Goal: Information Seeking & Learning: Learn about a topic

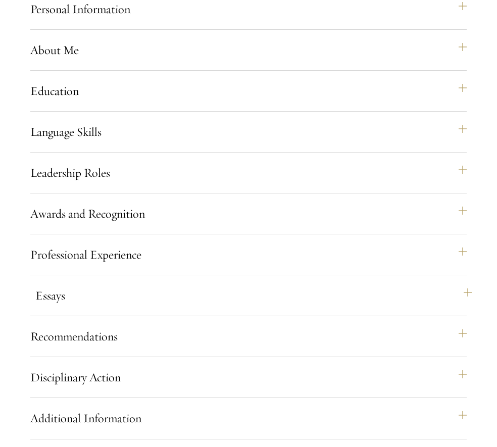
scroll to position [975, 0]
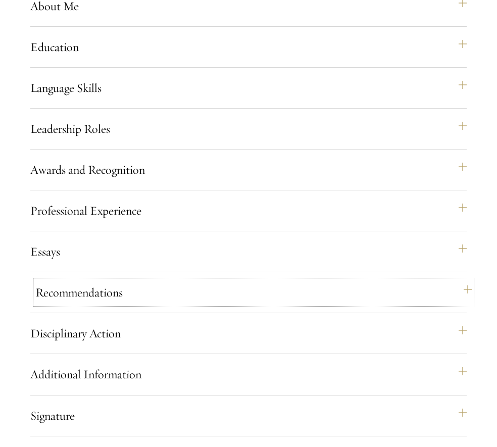
click at [122, 305] on button "Recommendations" at bounding box center [253, 293] width 437 height 24
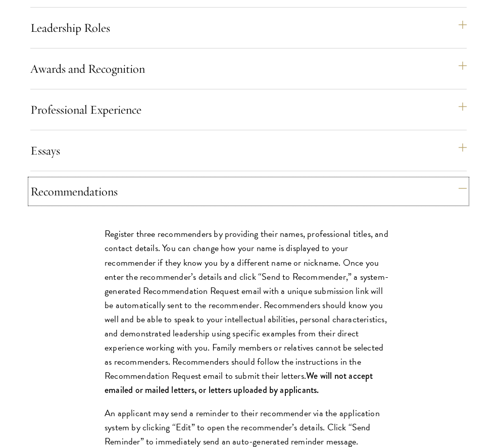
scroll to position [1228, 0]
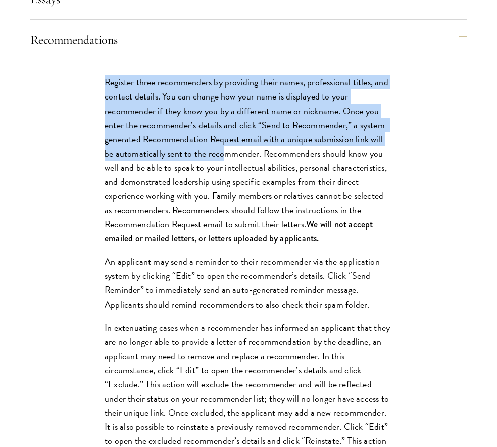
drag, startPoint x: 101, startPoint y: 115, endPoint x: 213, endPoint y: 184, distance: 131.9
click at [213, 184] on div "Register three recommenders by providing their names, professional titles, and …" at bounding box center [248, 368] width 349 height 616
click at [213, 184] on p "Register three recommenders by providing their names, professional titles, and …" at bounding box center [249, 160] width 288 height 170
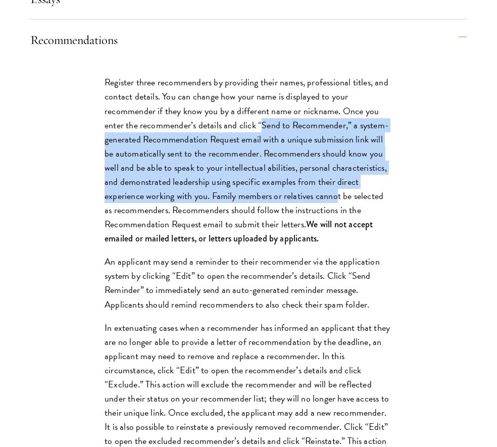
drag, startPoint x: 260, startPoint y: 156, endPoint x: 297, endPoint y: 220, distance: 74.5
click at [297, 220] on p "Register three recommenders by providing their names, professional titles, and …" at bounding box center [249, 160] width 288 height 170
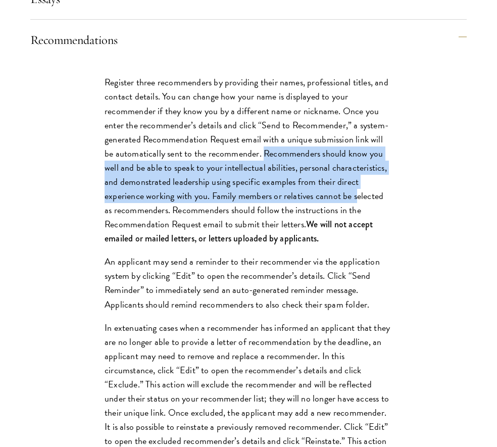
drag, startPoint x: 251, startPoint y: 181, endPoint x: 315, endPoint y: 224, distance: 77.4
click at [315, 224] on p "Register three recommenders by providing their names, professional titles, and …" at bounding box center [249, 160] width 288 height 170
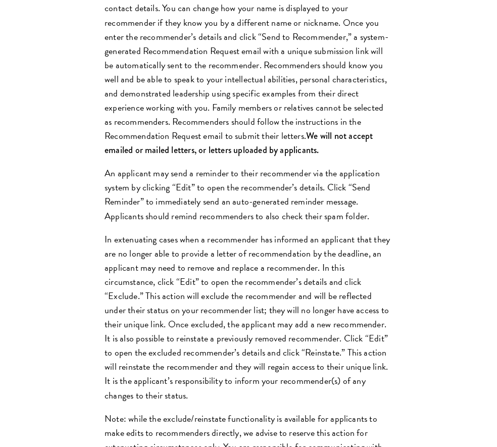
scroll to position [1329, 0]
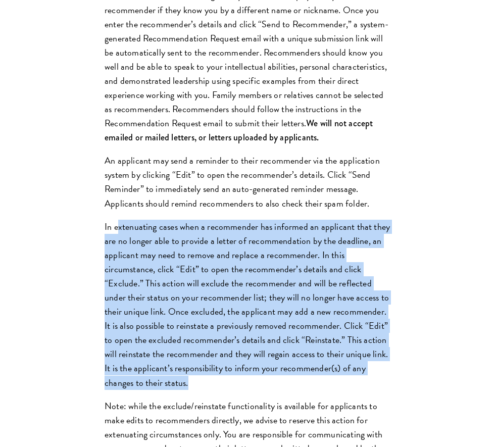
drag, startPoint x: 118, startPoint y: 256, endPoint x: 367, endPoint y: 411, distance: 292.2
click at [367, 390] on p "In extenuating cases when a recommender has informed an applicant that they are…" at bounding box center [249, 305] width 288 height 170
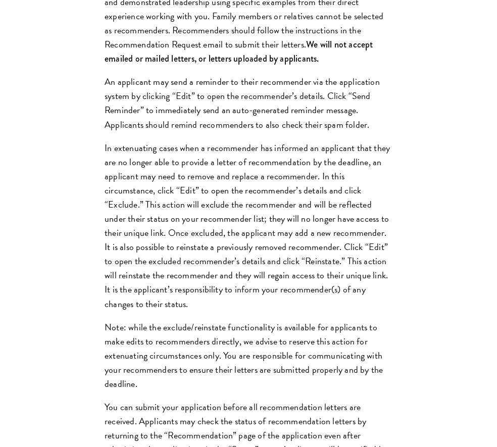
scroll to position [1481, 0]
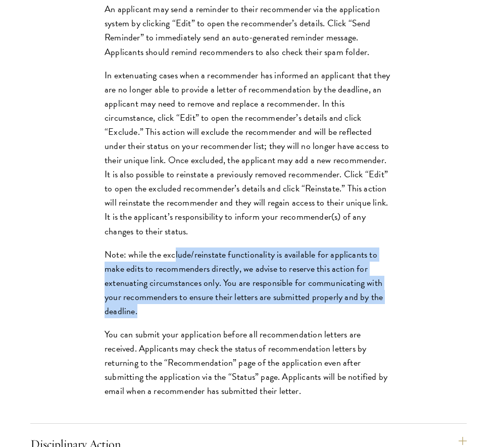
drag, startPoint x: 174, startPoint y: 287, endPoint x: 211, endPoint y: 340, distance: 64.7
click at [211, 319] on p "Note: while the exclude/reinstate functionality is available for applicants to …" at bounding box center [249, 283] width 288 height 71
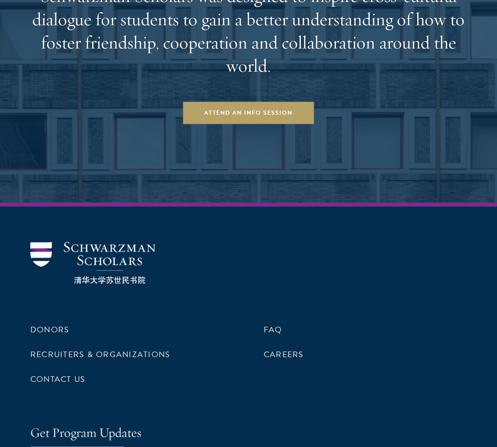
scroll to position [3409, 0]
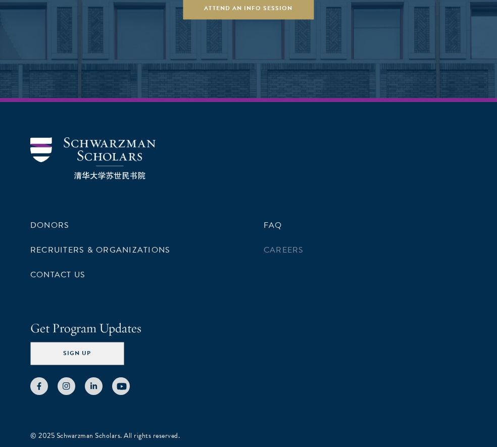
drag, startPoint x: 274, startPoint y: 288, endPoint x: 297, endPoint y: 276, distance: 26.2
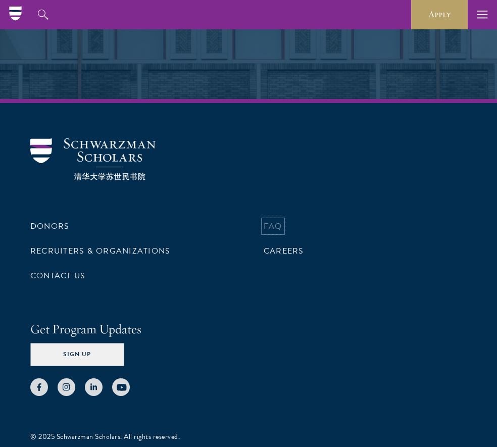
click at [279, 233] on link "FAQ" at bounding box center [273, 226] width 19 height 12
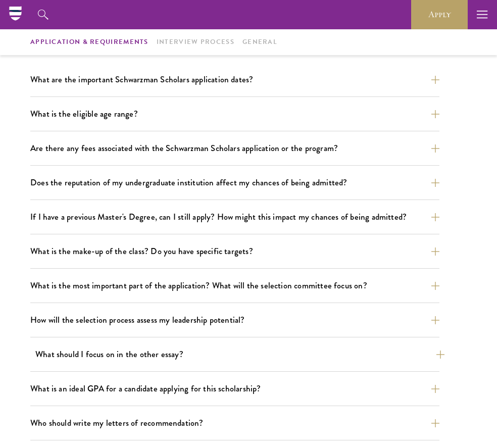
scroll to position [253, 0]
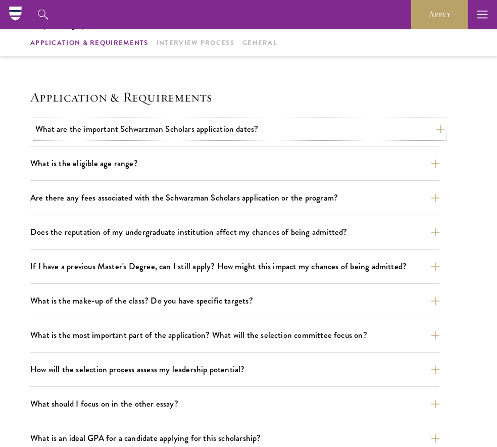
click at [207, 134] on button "What are the important Schwarzman Scholars application dates?" at bounding box center [240, 129] width 410 height 18
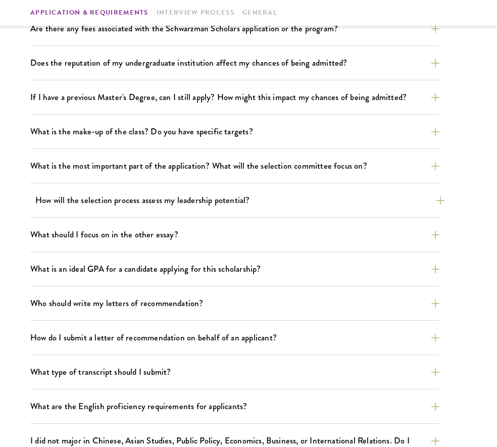
drag, startPoint x: 293, startPoint y: 232, endPoint x: 290, endPoint y: 257, distance: 25.0
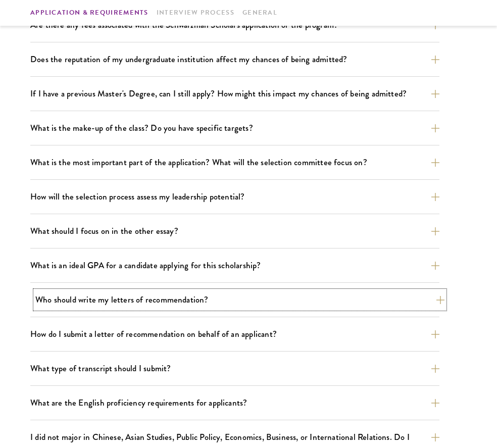
click at [248, 302] on button "Who should write my letters of recommendation?" at bounding box center [240, 300] width 410 height 18
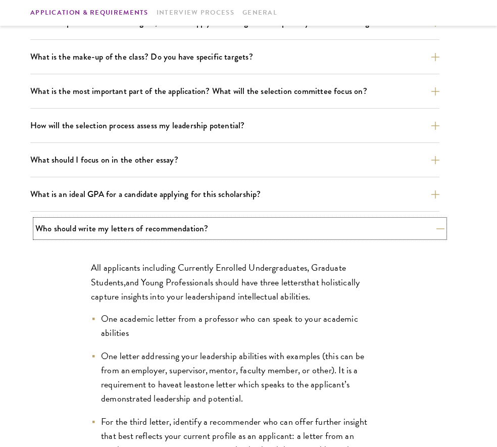
scroll to position [577, 0]
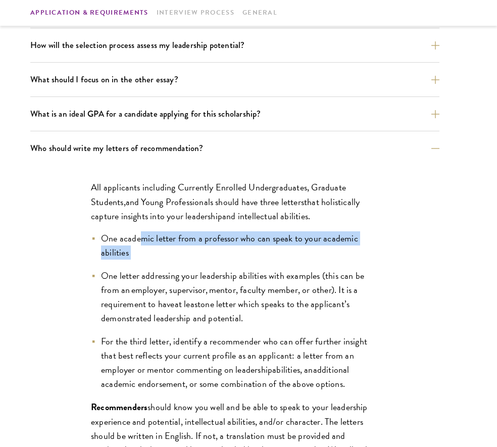
drag, startPoint x: 140, startPoint y: 238, endPoint x: 182, endPoint y: 258, distance: 46.6
click at [182, 258] on li "One academic letter from a professor who can speak to your academic abilities" at bounding box center [235, 246] width 288 height 28
drag, startPoint x: 182, startPoint y: 258, endPoint x: 101, endPoint y: 243, distance: 82.2
click at [101, 243] on li "One academic letter from a professor who can speak to your academic abilities" at bounding box center [235, 246] width 288 height 28
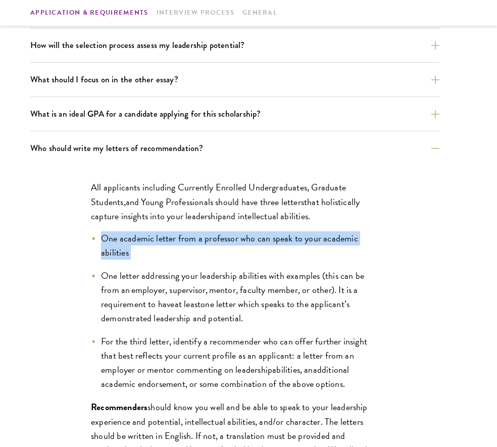
click at [101, 243] on span "One academic letter from a professor who can speak to your academic abilities" at bounding box center [229, 246] width 257 height 28
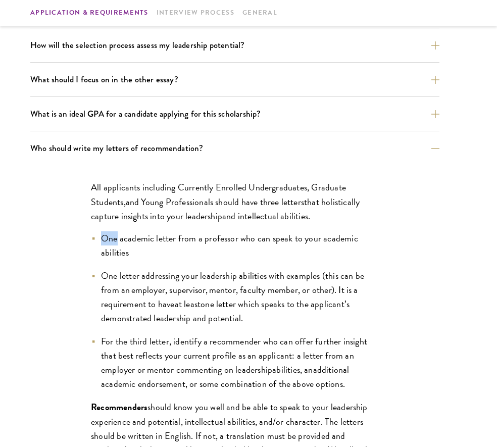
click at [101, 243] on span "One academic letter from a professor who can speak to your academic abilities" at bounding box center [229, 246] width 257 height 28
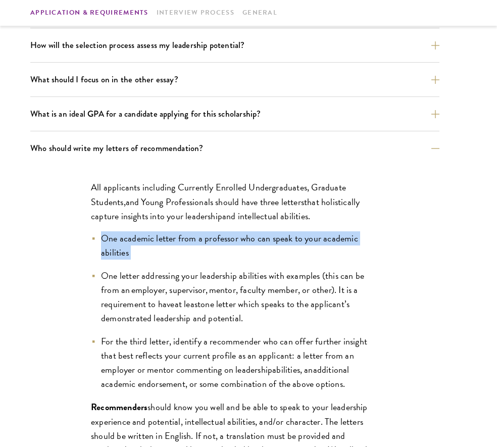
click at [101, 243] on span "One academic letter from a professor who can speak to your academic abilities" at bounding box center [229, 246] width 257 height 28
click at [102, 233] on span "One academic letter from a professor who can speak to your academic abilities" at bounding box center [229, 246] width 257 height 28
drag, startPoint x: 102, startPoint y: 233, endPoint x: 138, endPoint y: 253, distance: 41.0
click at [138, 253] on li "One academic letter from a professor who can speak to your academic abilities" at bounding box center [235, 246] width 288 height 28
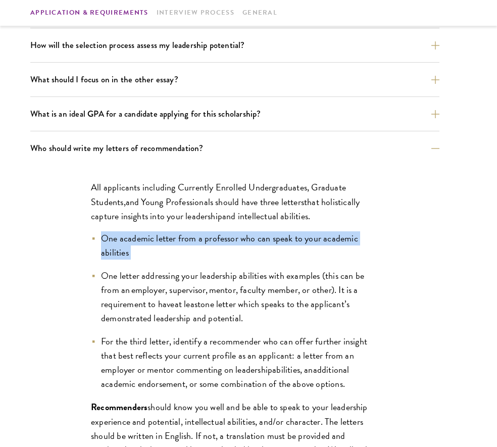
click at [138, 253] on li "One academic letter from a professor who can speak to your academic abilities" at bounding box center [235, 246] width 288 height 28
drag, startPoint x: 138, startPoint y: 253, endPoint x: 107, endPoint y: 237, distance: 34.4
click at [107, 237] on li "One academic letter from a professor who can speak to your academic abilities" at bounding box center [235, 246] width 288 height 28
click at [107, 237] on span "One academic letter from a professor who can speak to your academic abilities" at bounding box center [229, 246] width 257 height 28
drag, startPoint x: 102, startPoint y: 237, endPoint x: 142, endPoint y: 258, distance: 45.2
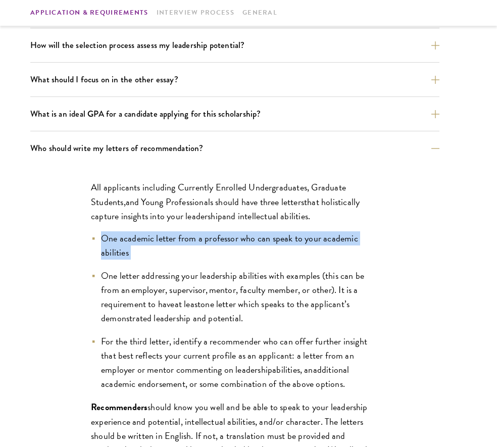
click at [142, 258] on li "One academic letter from a professor who can speak to your academic abilities" at bounding box center [235, 246] width 288 height 28
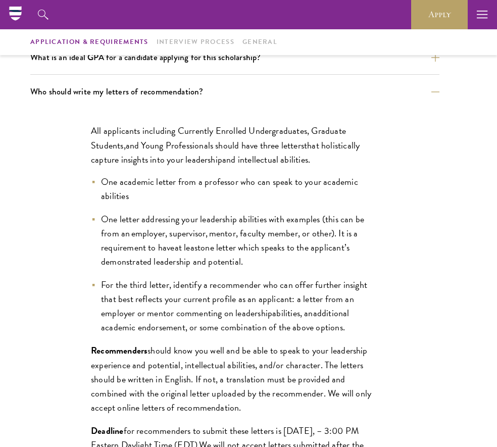
scroll to position [631, 0]
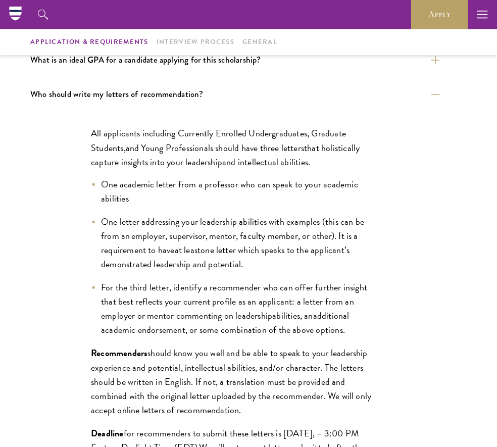
drag, startPoint x: 225, startPoint y: 261, endPoint x: 234, endPoint y: 266, distance: 10.4
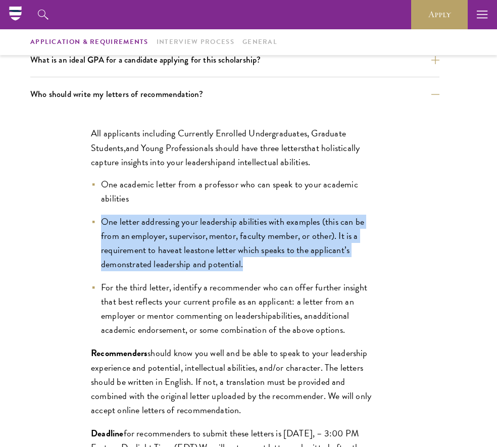
drag, startPoint x: 257, startPoint y: 266, endPoint x: 100, endPoint y: 218, distance: 164.3
click at [100, 218] on li "One letter addressing your leadership abilities with examples (this can be from…" at bounding box center [235, 243] width 288 height 57
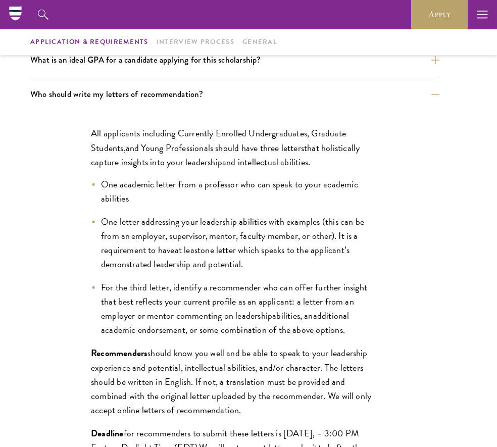
click at [264, 284] on span "For the third letter, identify a recommender who can offer further insight that…" at bounding box center [234, 302] width 266 height 42
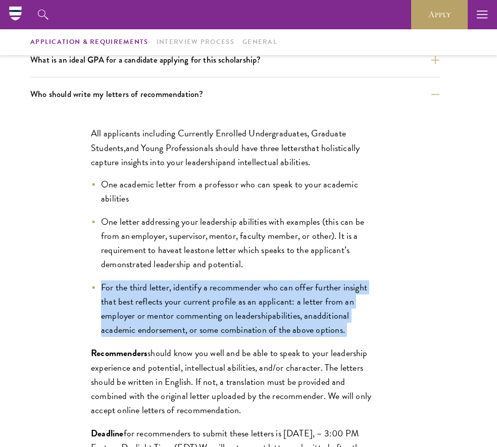
drag, startPoint x: 102, startPoint y: 285, endPoint x: 358, endPoint y: 334, distance: 261.1
click at [358, 334] on li "For the third letter, identify a recommender who can offer further insight that…" at bounding box center [235, 309] width 288 height 57
drag, startPoint x: 358, startPoint y: 334, endPoint x: 104, endPoint y: 290, distance: 258.2
click at [104, 290] on li "For the third letter, identify a recommender who can offer further insight that…" at bounding box center [235, 309] width 288 height 57
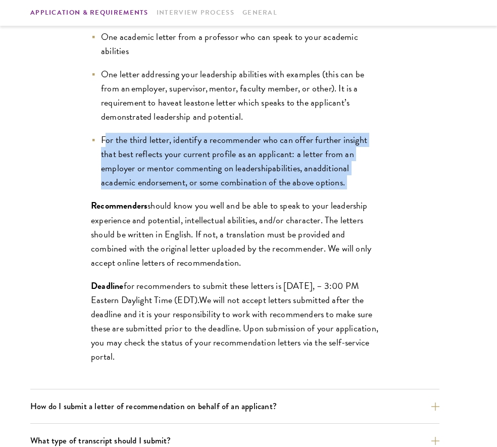
scroll to position [783, 0]
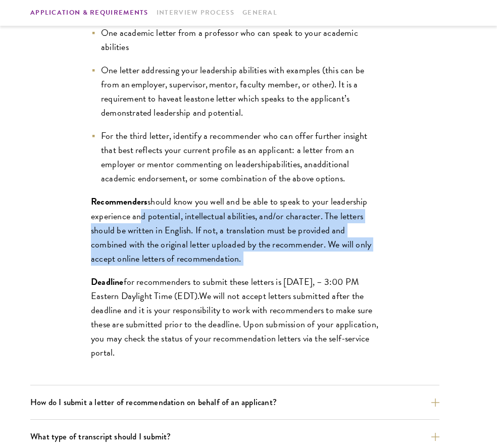
drag, startPoint x: 134, startPoint y: 213, endPoint x: 247, endPoint y: 253, distance: 119.1
click at [247, 253] on p "Recommenders should know you well and be able to speak to your leadership exper…" at bounding box center [235, 230] width 288 height 71
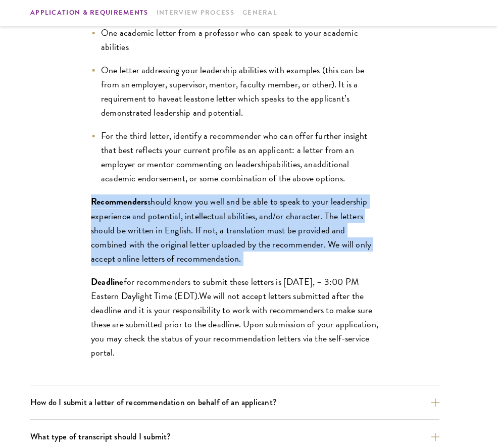
drag, startPoint x: 247, startPoint y: 253, endPoint x: 92, endPoint y: 199, distance: 163.9
click at [92, 199] on p "Recommenders should know you well and be able to speak to your leadership exper…" at bounding box center [235, 230] width 288 height 71
click at [291, 263] on p "Recommenders should know you well and be able to speak to your leadership exper…" at bounding box center [235, 230] width 288 height 71
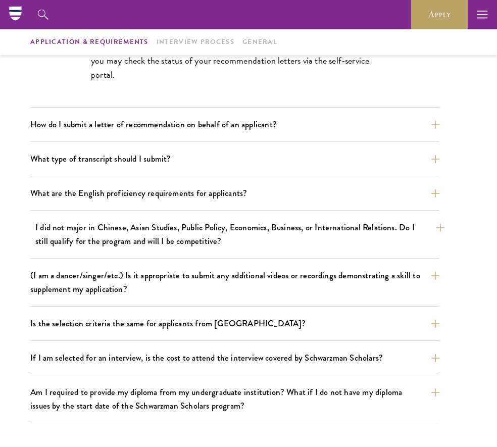
scroll to position [1057, 0]
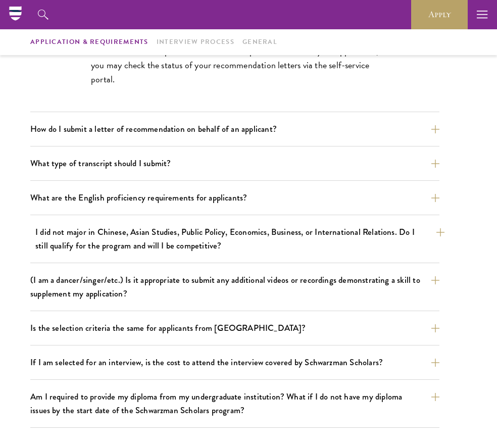
drag, startPoint x: 424, startPoint y: 229, endPoint x: 405, endPoint y: 228, distance: 19.2
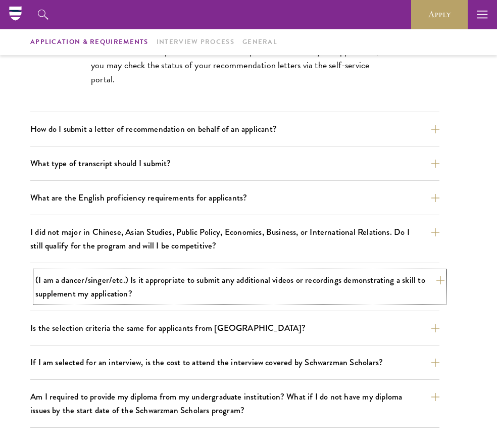
click at [404, 287] on button "(I am a dancer/singer/etc.) Is it appropriate to submit any additional videos o…" at bounding box center [240, 286] width 410 height 31
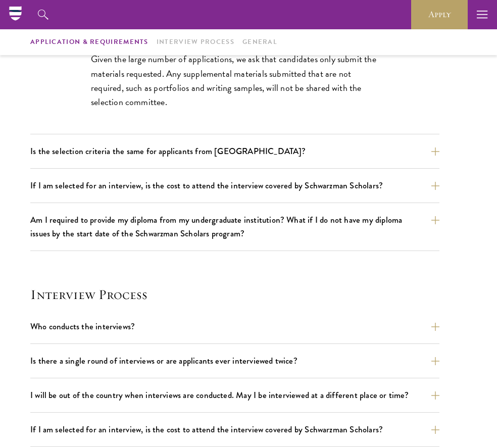
scroll to position [804, 0]
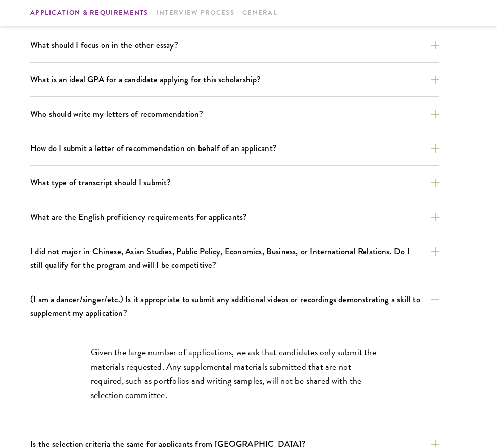
drag, startPoint x: 430, startPoint y: 197, endPoint x: 451, endPoint y: 229, distance: 39.0
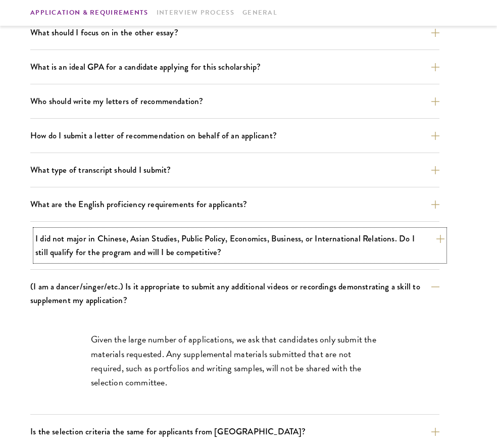
click at [377, 251] on button "I did not major in Chinese, Asian Studies, Public Policy, Economics, Business, …" at bounding box center [240, 245] width 410 height 31
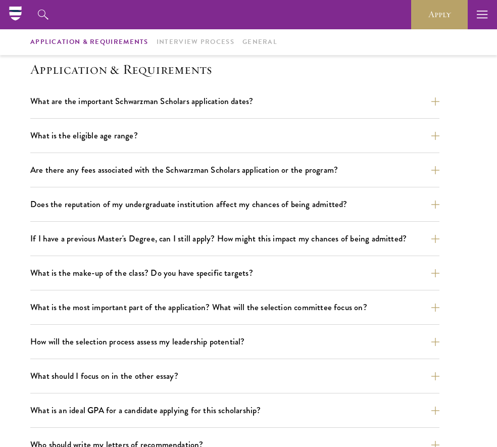
drag, startPoint x: 427, startPoint y: 287, endPoint x: 456, endPoint y: 311, distance: 37.7
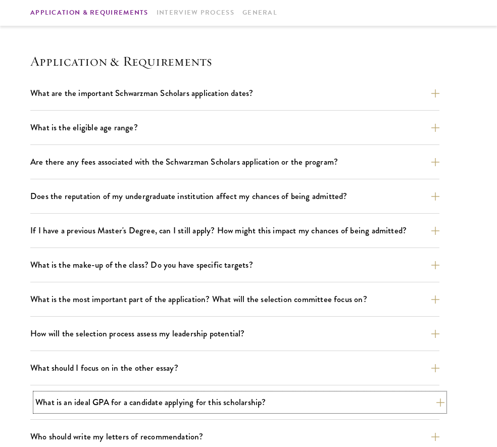
click at [364, 404] on button "What is an ideal GPA for a candidate applying for this scholarship?" at bounding box center [240, 403] width 410 height 18
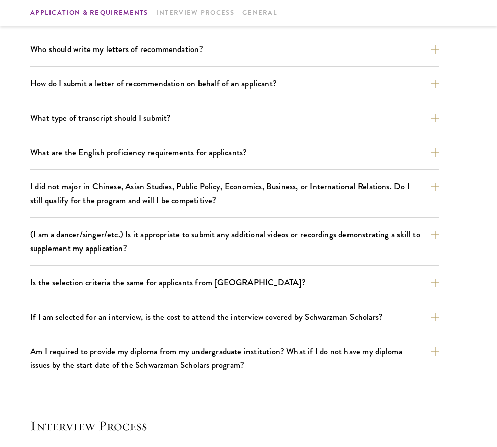
scroll to position [847, 0]
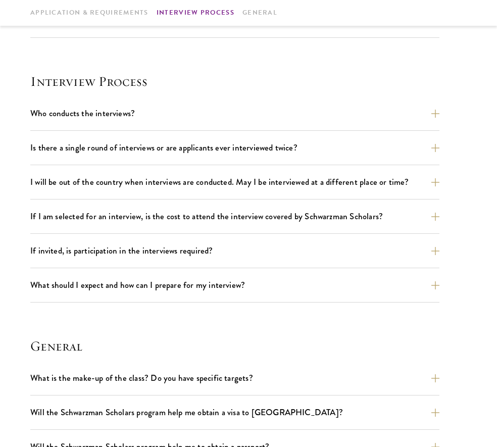
drag, startPoint x: 428, startPoint y: 292, endPoint x: 460, endPoint y: 315, distance: 38.7
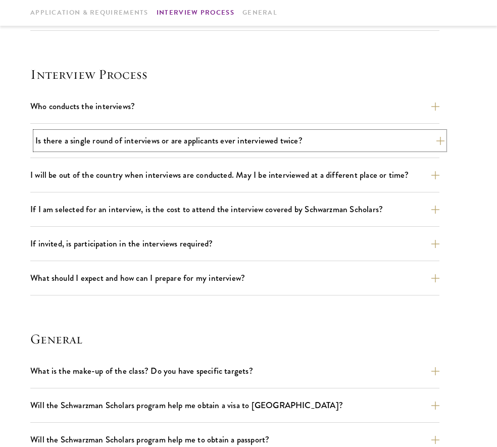
click at [371, 138] on button "Is there a single round of interviews or are applicants ever interviewed twice?" at bounding box center [240, 141] width 410 height 18
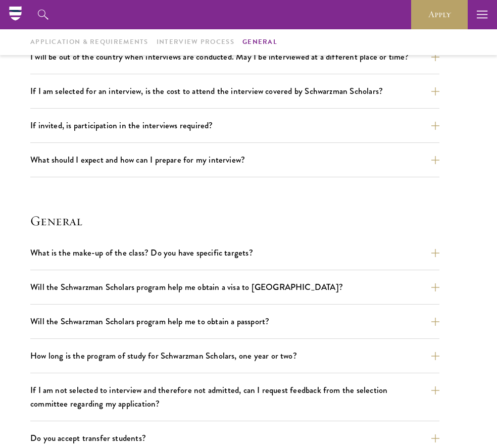
scroll to position [1228, 0]
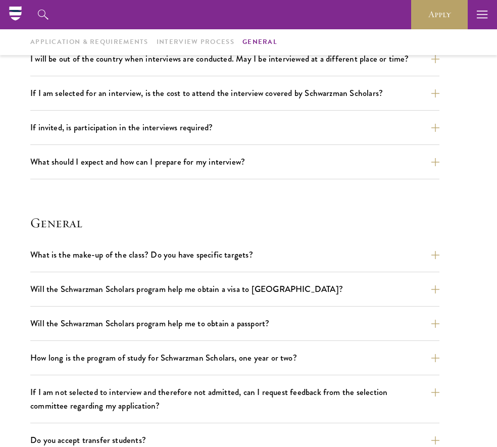
drag, startPoint x: 466, startPoint y: 223, endPoint x: 453, endPoint y: 208, distance: 19.7
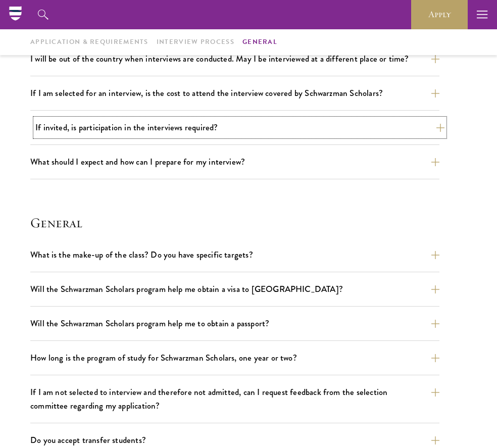
click at [332, 127] on button "If invited, is participation in the interviews required?" at bounding box center [240, 128] width 410 height 18
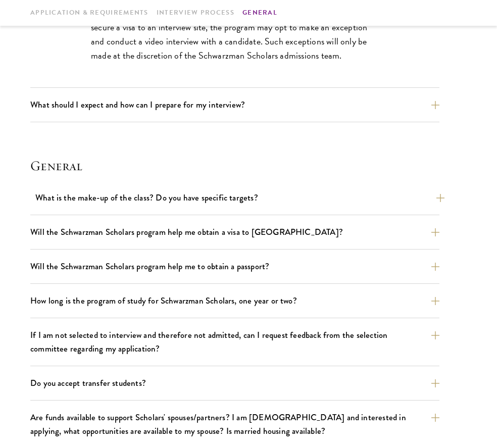
scroll to position [1333, 0]
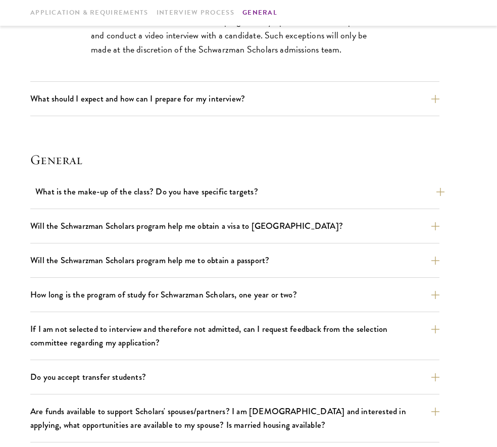
drag, startPoint x: 390, startPoint y: 255, endPoint x: 387, endPoint y: 277, distance: 21.4
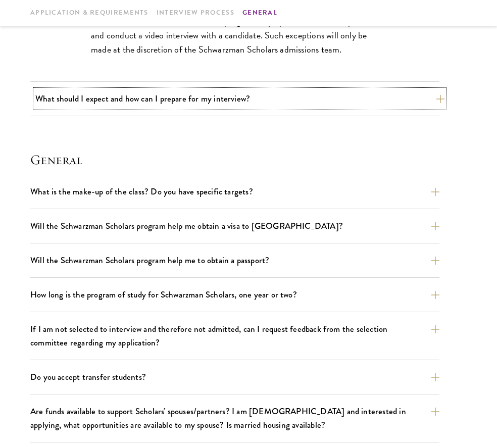
click at [331, 98] on button "What should I expect and how can I prepare for my interview?" at bounding box center [240, 99] width 410 height 18
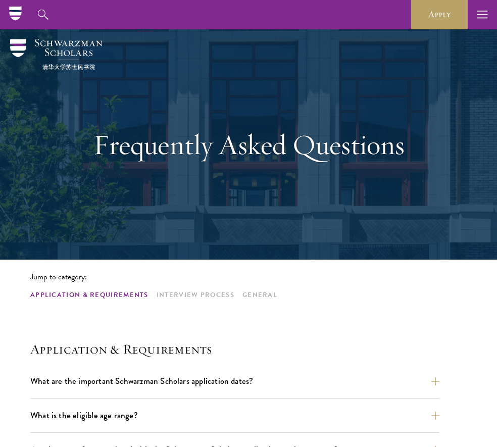
scroll to position [0, 0]
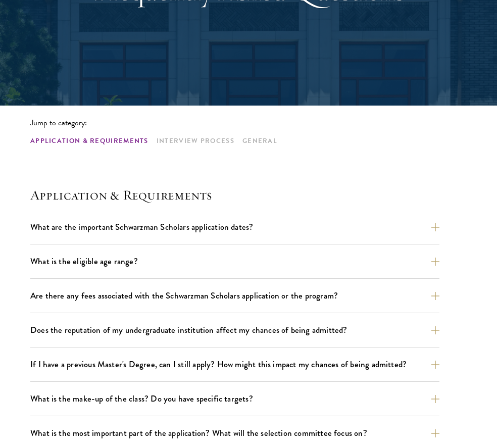
drag, startPoint x: 387, startPoint y: 230, endPoint x: 464, endPoint y: 255, distance: 80.3
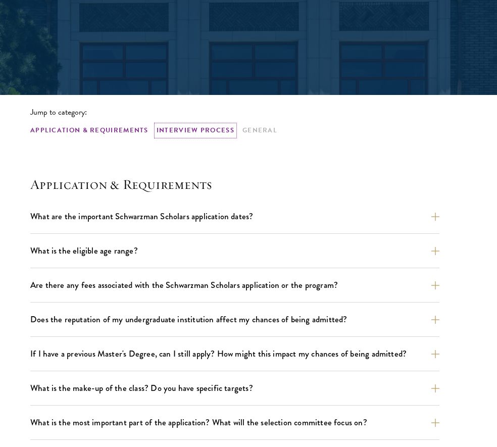
click at [185, 135] on link "Interview Process" at bounding box center [196, 130] width 78 height 11
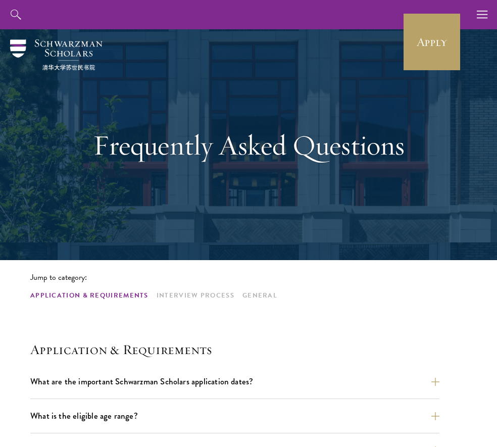
drag, startPoint x: 418, startPoint y: 300, endPoint x: 396, endPoint y: 248, distance: 56.9
click at [104, 292] on link "Application & Requirements" at bounding box center [89, 296] width 118 height 11
